Goal: Task Accomplishment & Management: Use online tool/utility

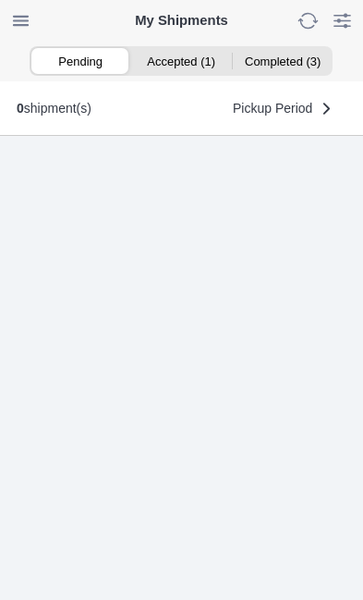
click at [188, 70] on ion-segment-button "Accepted (1)" at bounding box center [181, 61] width 101 height 26
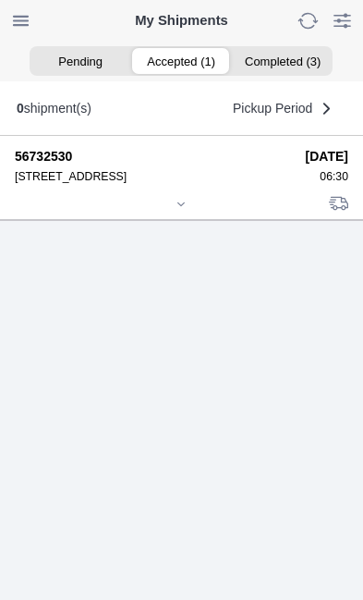
click at [187, 210] on icon at bounding box center [181, 204] width 11 height 11
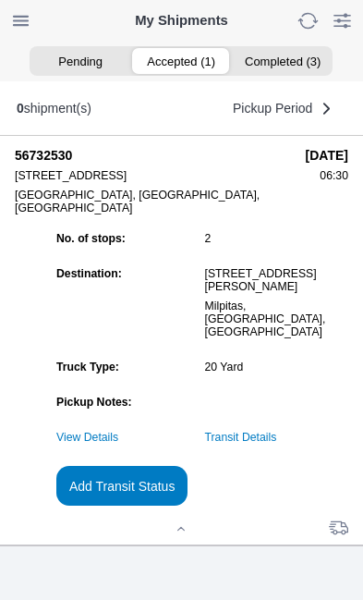
scroll to position [201, 0]
click at [0, 0] on slot "Add Transit Status" at bounding box center [0, 0] width 0 height 0
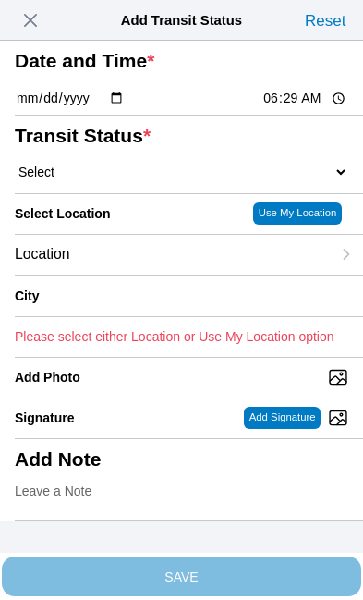
click at [320, 108] on input "06:29" at bounding box center [305, 98] width 87 height 19
type input "06:30"
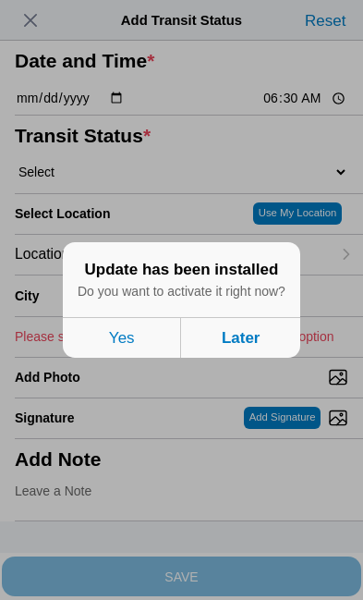
click at [258, 358] on button "Later" at bounding box center [241, 337] width 118 height 41
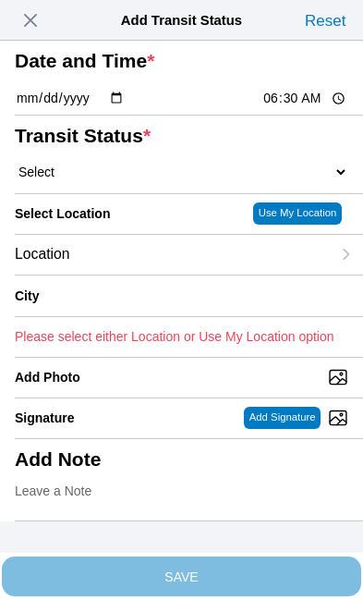
click at [111, 180] on select "Select Arrive at Drop Off Arrive at Pickup Break Start Break Stop Depart Drop O…" at bounding box center [182, 172] width 334 height 17
select select "ARVPULOC"
click at [141, 274] on div "Location" at bounding box center [173, 255] width 316 height 40
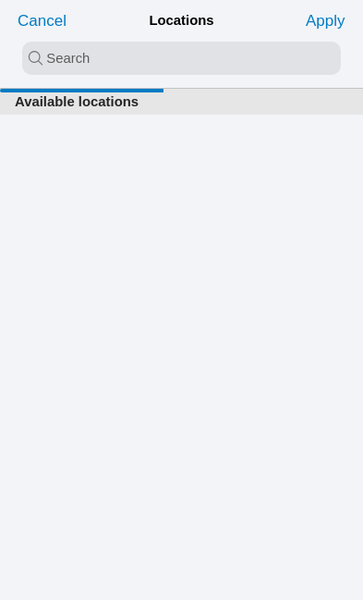
click at [44, 60] on input "search text" at bounding box center [181, 58] width 319 height 33
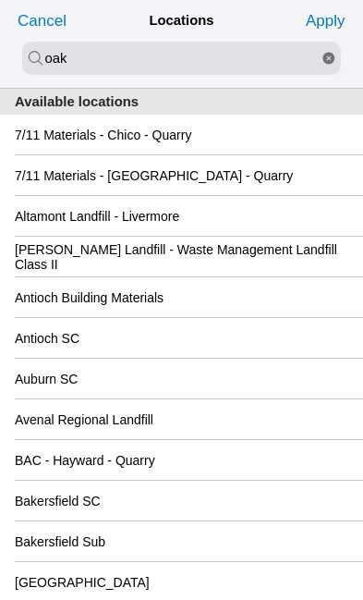
type input "oak"
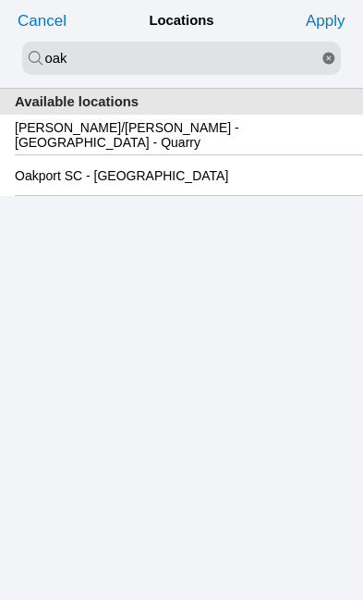
click at [0, 0] on slot "Oakport SC - [GEOGRAPHIC_DATA]" at bounding box center [0, 0] width 0 height 0
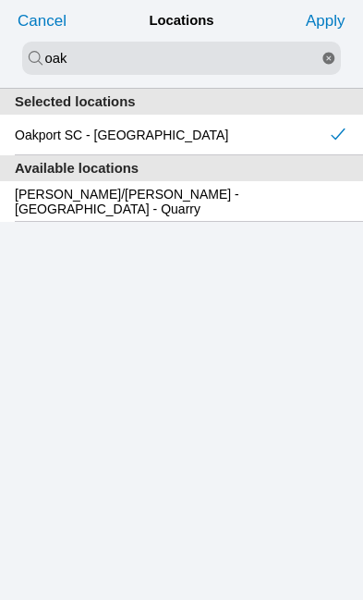
click at [0, 0] on slot "Apply" at bounding box center [0, 0] width 0 height 0
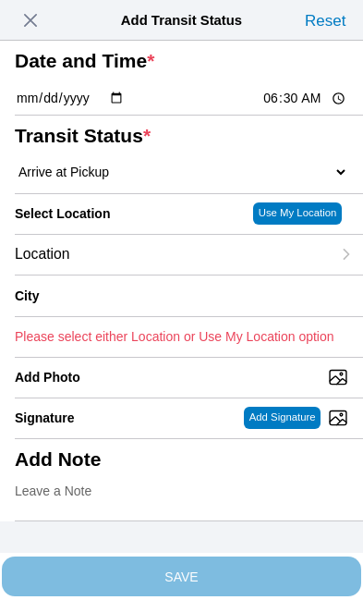
type input "[GEOGRAPHIC_DATA]"
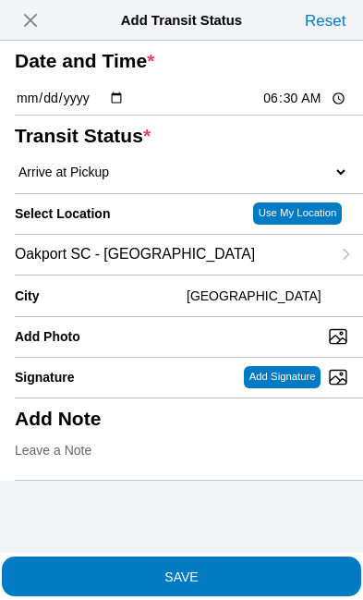
click at [260, 569] on span "SAVE" at bounding box center [182, 575] width 334 height 13
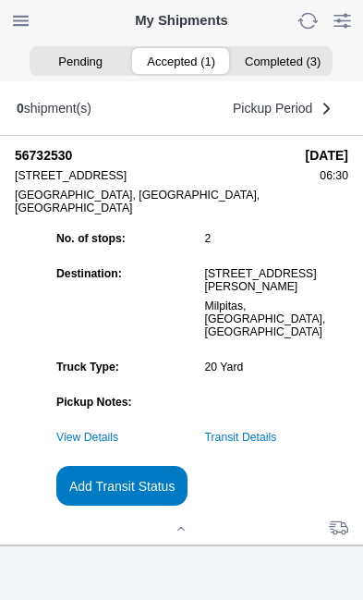
click at [0, 0] on slot "Add Transit Status" at bounding box center [0, 0] width 0 height 0
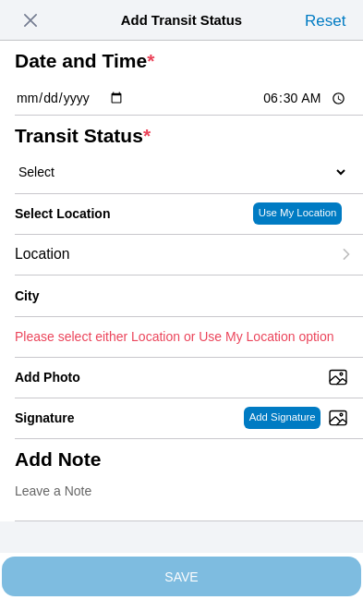
scroll to position [0, 0]
click at [39, 17] on span "button" at bounding box center [31, 20] width 26 height 26
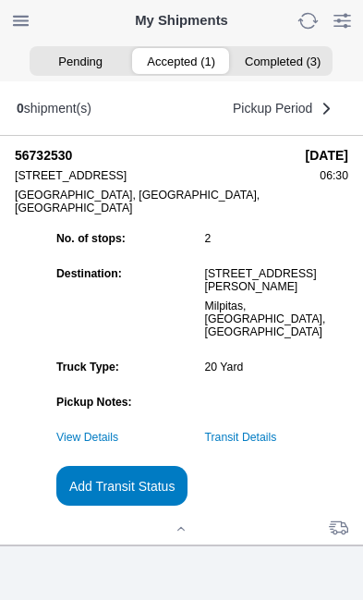
click at [277, 432] on link "Transit Details" at bounding box center [241, 437] width 72 height 13
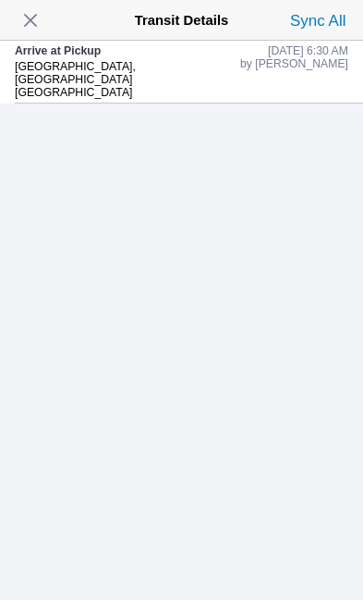
click at [35, 15] on span "button" at bounding box center [31, 20] width 26 height 26
